Goal: Task Accomplishment & Management: Complete application form

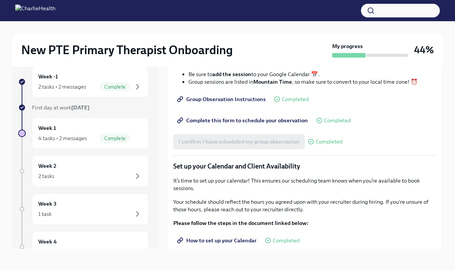
scroll to position [969, 0]
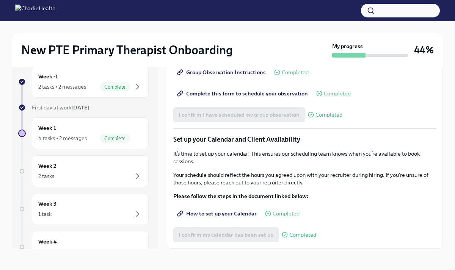
click at [283, 97] on span "Complete this form to schedule your observation" at bounding box center [242, 94] width 129 height 8
click at [235, 76] on span "Group Observation Instructions" at bounding box center [221, 73] width 87 height 8
click at [261, 97] on span "Complete this form to schedule your observation" at bounding box center [242, 94] width 129 height 8
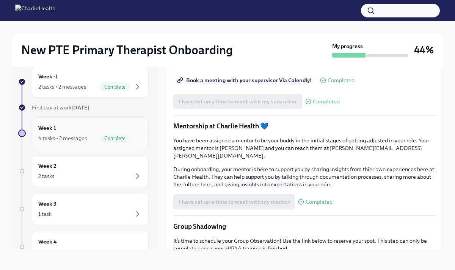
scroll to position [614, 0]
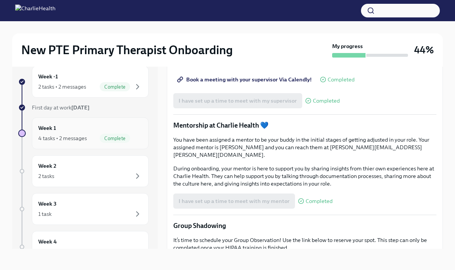
click at [80, 134] on div "4 tasks • 2 messages Complete" at bounding box center [90, 138] width 104 height 9
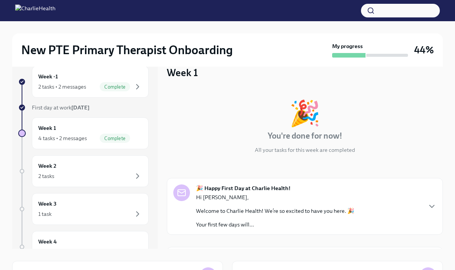
scroll to position [189, 0]
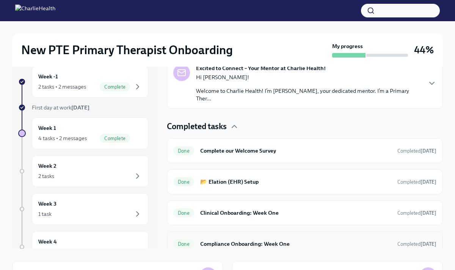
click at [253, 240] on h6 "Compliance Onboarding: Week One" at bounding box center [295, 244] width 191 height 8
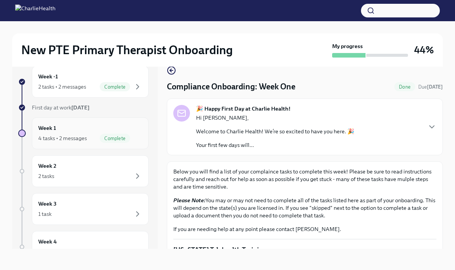
click at [85, 142] on div "4 tasks • 2 messages Complete" at bounding box center [90, 138] width 104 height 9
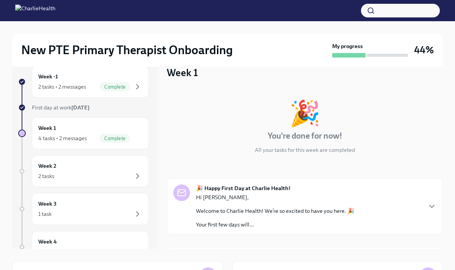
scroll to position [189, 0]
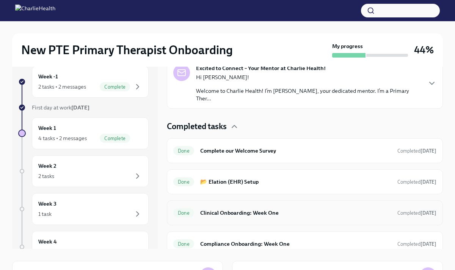
click at [269, 209] on div "Done Clinical Onboarding: Week One Completed [DATE]" at bounding box center [304, 213] width 263 height 12
